Goal: Information Seeking & Learning: Learn about a topic

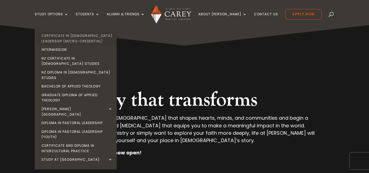
click at [81, 39] on link "Certificate in [DEMOGRAPHIC_DATA] Leadership (Micro-credential)" at bounding box center [77, 38] width 82 height 14
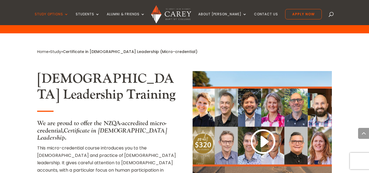
scroll to position [302, 0]
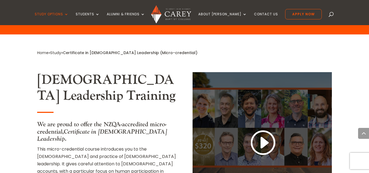
click at [265, 129] on link at bounding box center [262, 143] width 26 height 29
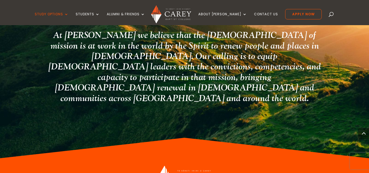
scroll to position [1281, 0]
